Goal: Information Seeking & Learning: Learn about a topic

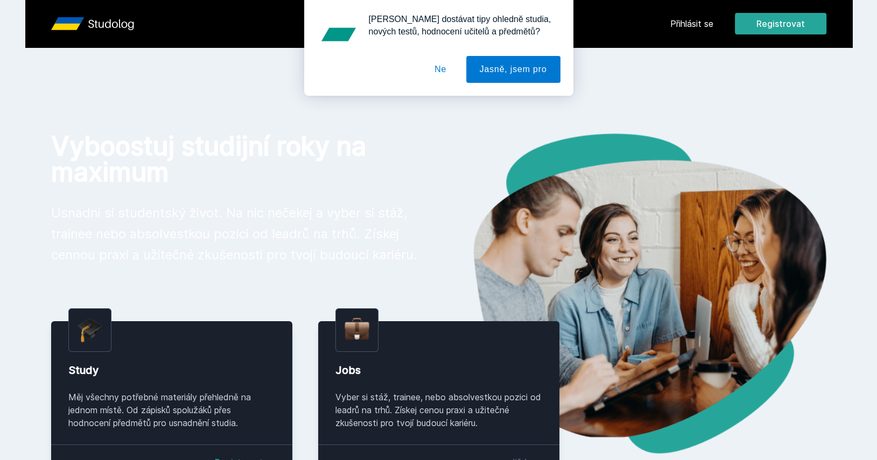
click at [445, 65] on button "Ne" at bounding box center [440, 69] width 39 height 27
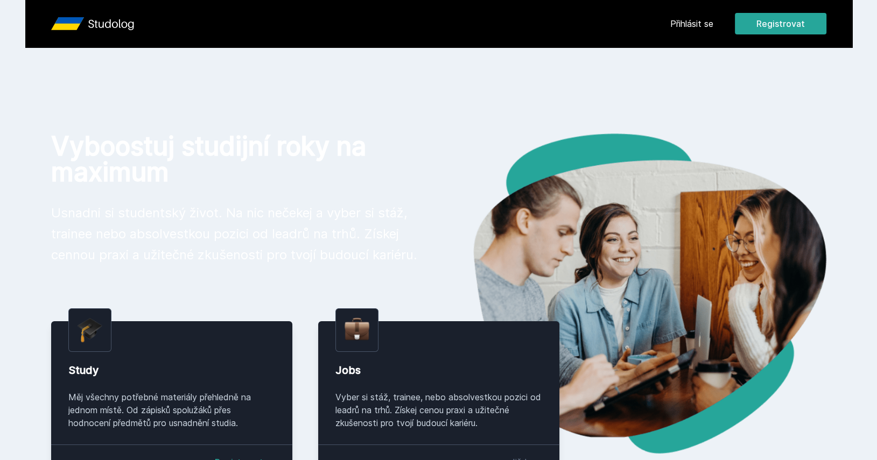
click at [687, 19] on link "Přihlásit se" at bounding box center [691, 23] width 43 height 13
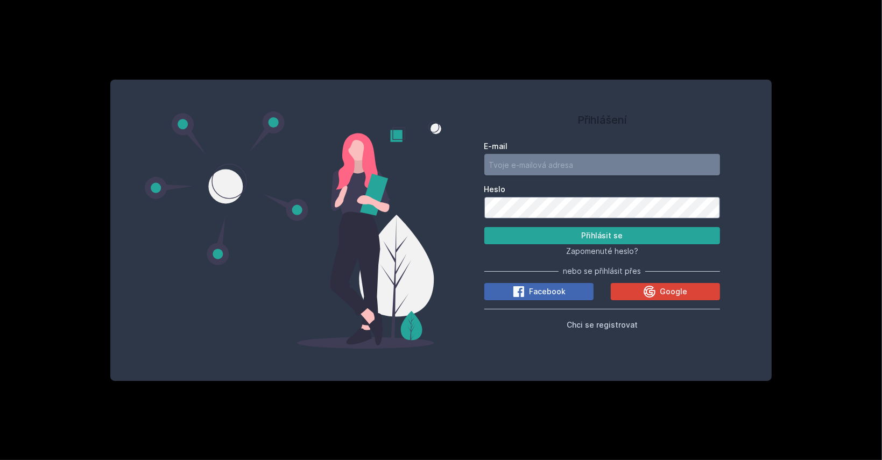
click at [567, 171] on input "E-mail" at bounding box center [602, 165] width 236 height 22
type input "[EMAIL_ADDRESS][DOMAIN_NAME]"
click at [540, 236] on button "Přihlásit se" at bounding box center [602, 235] width 236 height 17
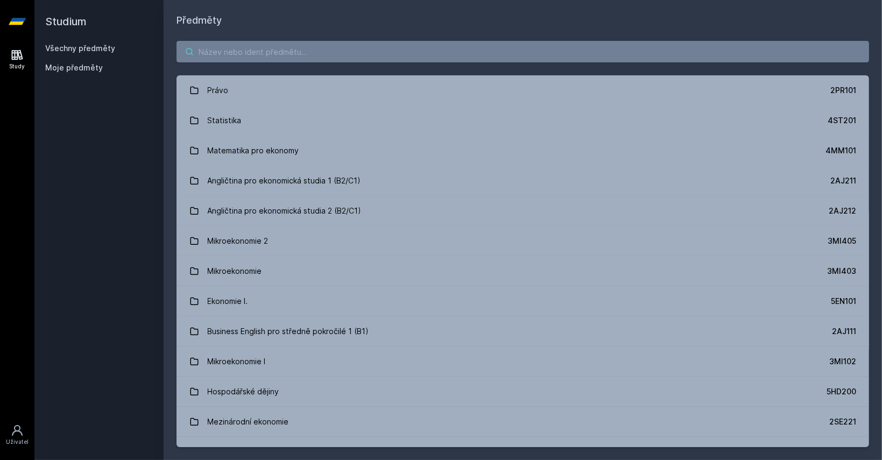
click at [310, 49] on input "search" at bounding box center [523, 52] width 693 height 22
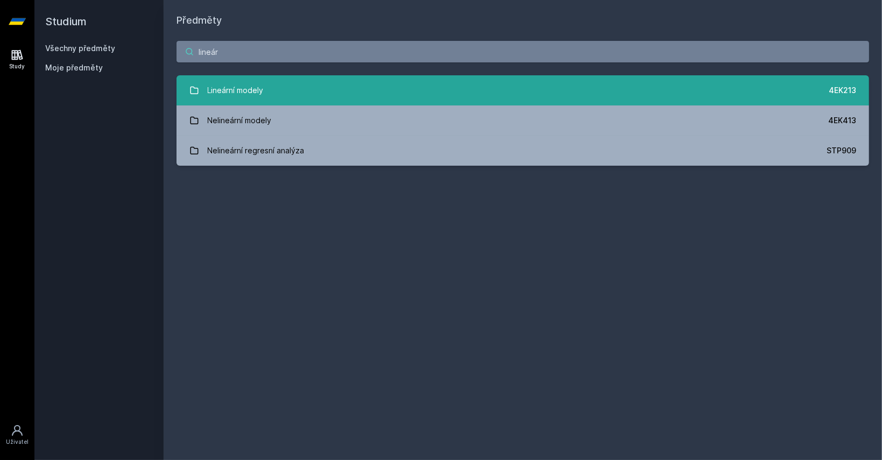
type input "lineár"
click at [249, 90] on div "Lineární modely" at bounding box center [236, 91] width 56 height 22
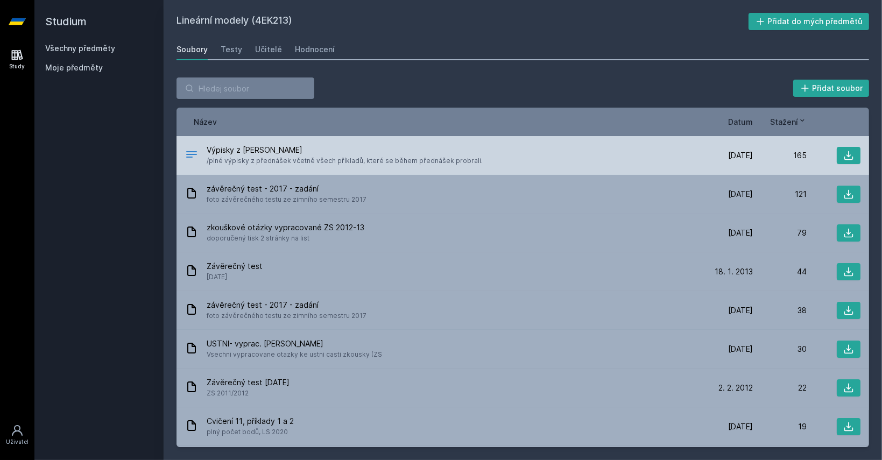
drag, startPoint x: 288, startPoint y: 156, endPoint x: 221, endPoint y: 154, distance: 67.3
click at [221, 154] on span "Výpisky z [PERSON_NAME]" at bounding box center [345, 150] width 276 height 11
click at [262, 144] on div "Výpisky z [PERSON_NAME] /plné výpisky z přednášek včetně všech příkladů, které …" at bounding box center [523, 155] width 693 height 39
click at [843, 157] on icon at bounding box center [848, 155] width 11 height 11
